Goal: Transaction & Acquisition: Purchase product/service

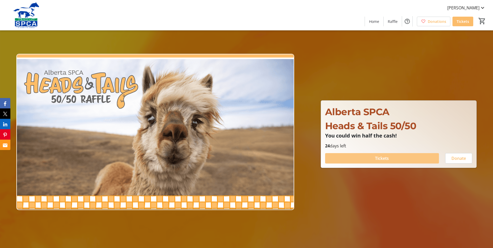
click at [370, 160] on span at bounding box center [382, 158] width 114 height 12
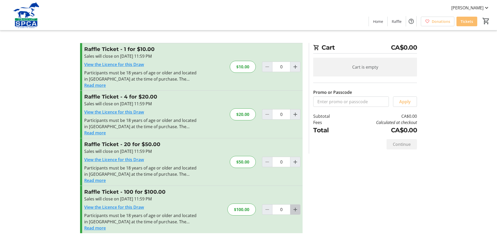
click at [294, 209] on mat-icon "Increment by one" at bounding box center [295, 209] width 6 height 6
type input "1"
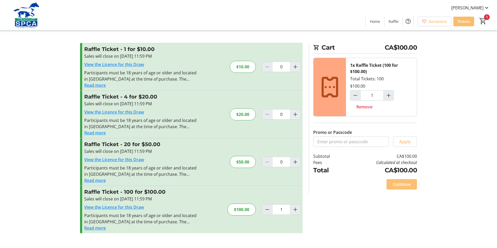
click at [405, 184] on span "Continue" at bounding box center [402, 184] width 18 height 6
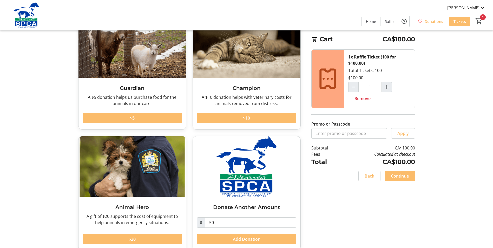
scroll to position [51, 0]
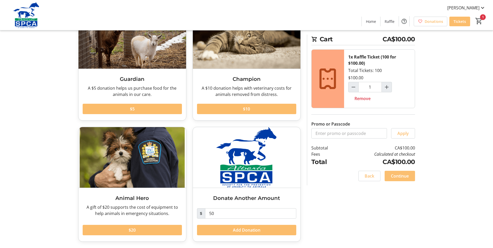
click at [405, 176] on span "Continue" at bounding box center [400, 176] width 18 height 6
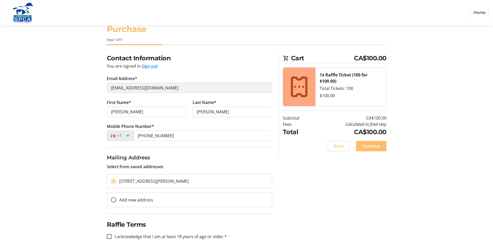
scroll to position [19, 0]
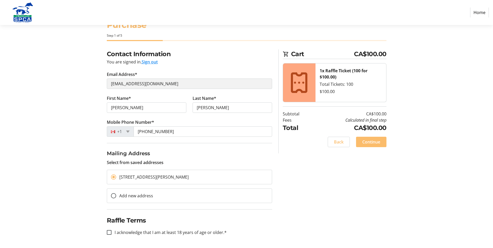
click at [210, 231] on label "I acknowledge that I am at least 18 years of age or older.*" at bounding box center [169, 232] width 115 height 6
click at [112, 231] on input "I acknowledge that I am at least 18 years of age or older.*" at bounding box center [109, 232] width 5 height 5
checkbox input "true"
click at [377, 139] on span "Continue" at bounding box center [371, 142] width 18 height 6
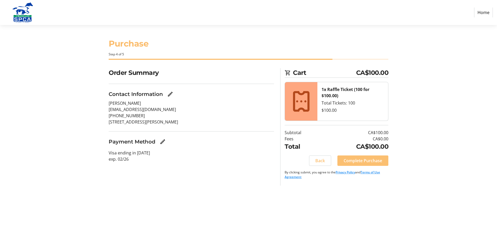
click at [360, 161] on span "Complete Purchase" at bounding box center [363, 161] width 38 height 6
